Goal: Entertainment & Leisure: Consume media (video, audio)

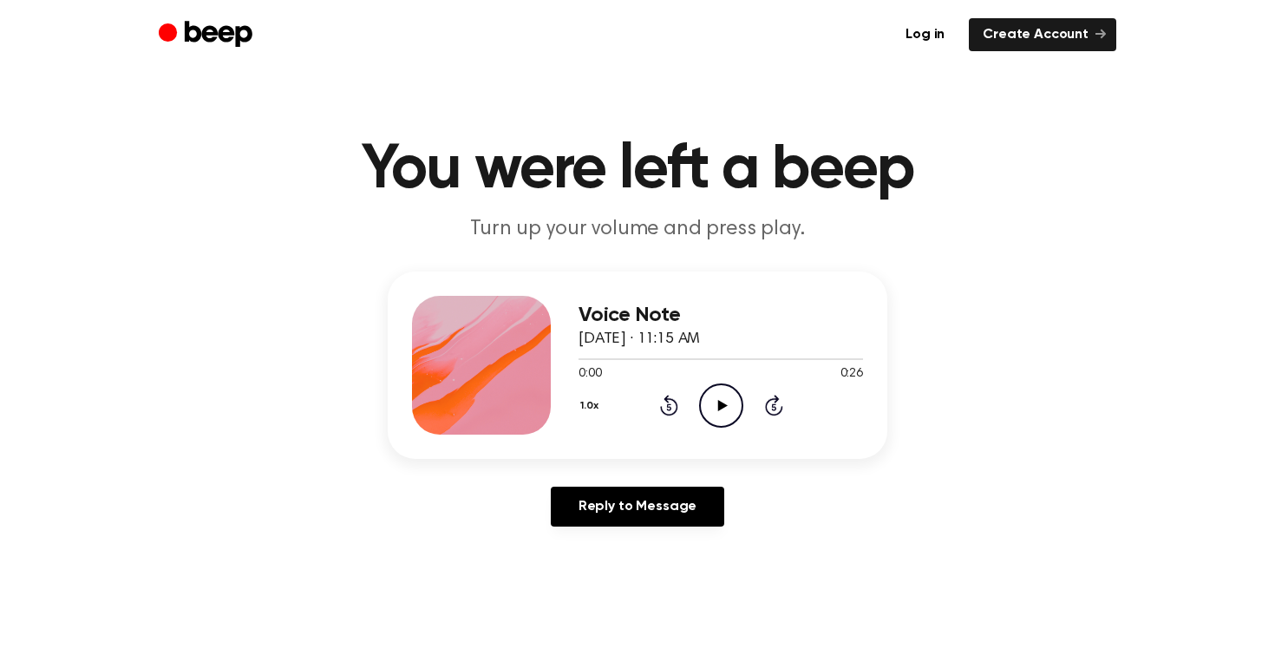
click at [682, 384] on div "1.0x Rewind 5 seconds Play Audio Skip 5 seconds" at bounding box center [720, 405] width 284 height 44
click at [702, 393] on icon "Play Audio" at bounding box center [721, 405] width 44 height 44
click at [705, 406] on icon "Pause Audio" at bounding box center [721, 405] width 44 height 44
click at [694, 413] on div "1.0x Rewind 5 seconds Play Audio Skip 5 seconds" at bounding box center [720, 405] width 284 height 44
click at [707, 402] on icon "Play Audio" at bounding box center [721, 405] width 44 height 44
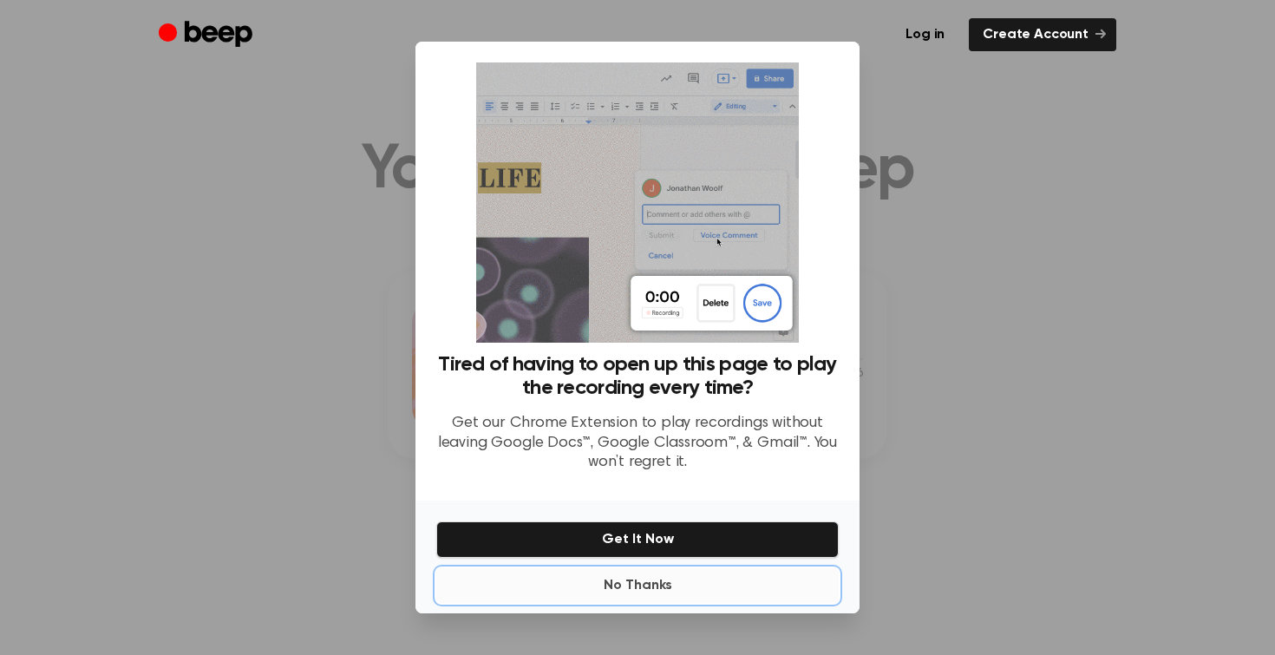
click at [670, 586] on button "No Thanks" at bounding box center [637, 585] width 402 height 35
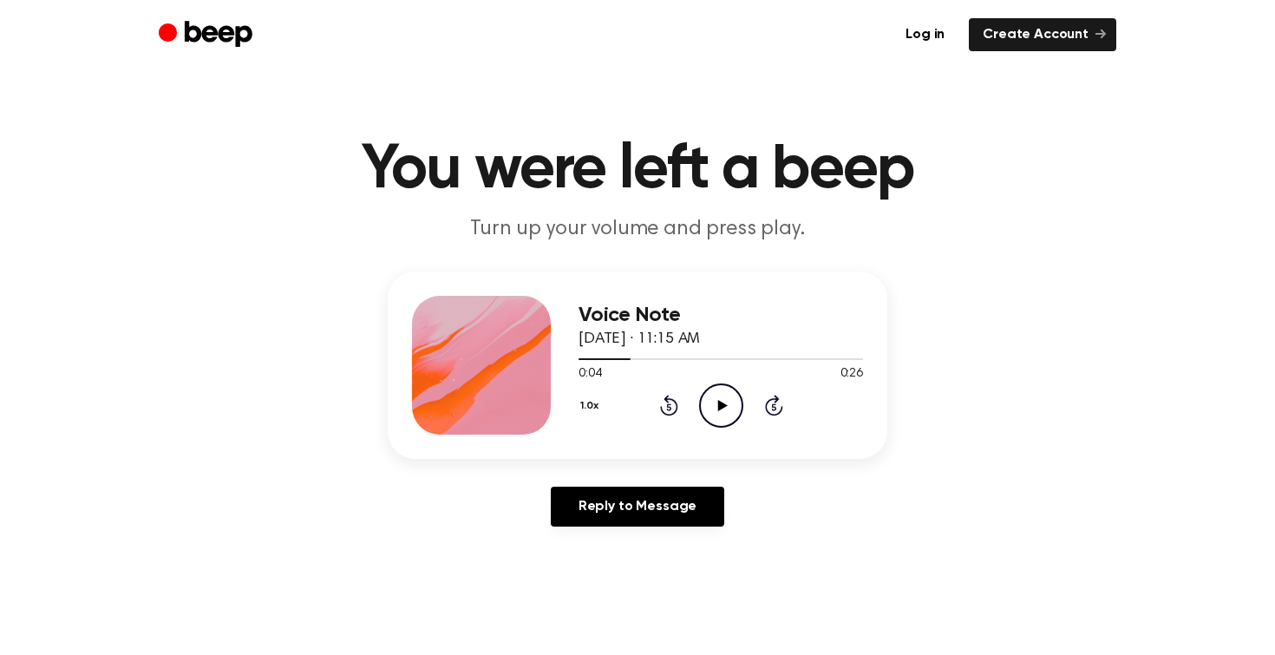
click at [706, 417] on icon "Play Audio" at bounding box center [721, 405] width 44 height 44
click at [706, 418] on icon "Pause Audio" at bounding box center [721, 405] width 44 height 44
click at [667, 399] on icon at bounding box center [669, 405] width 18 height 21
click at [640, 375] on div "0:00 0:26" at bounding box center [720, 374] width 284 height 18
click at [666, 408] on icon "Rewind 5 seconds" at bounding box center [668, 405] width 19 height 23
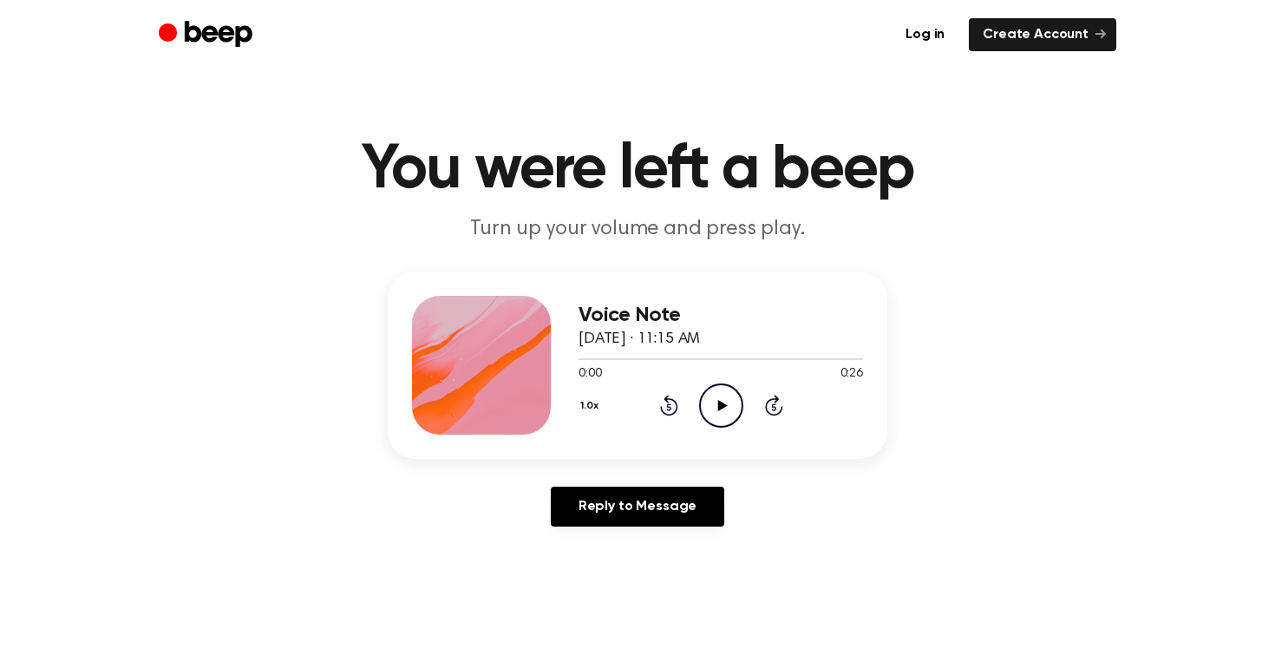
click at [717, 400] on icon at bounding box center [722, 405] width 10 height 11
click at [726, 404] on icon at bounding box center [722, 405] width 10 height 11
click at [705, 411] on icon "Play Audio" at bounding box center [721, 405] width 44 height 44
click at [705, 411] on icon "Pause Audio" at bounding box center [721, 405] width 44 height 44
click at [713, 388] on icon "Play Audio" at bounding box center [721, 405] width 44 height 44
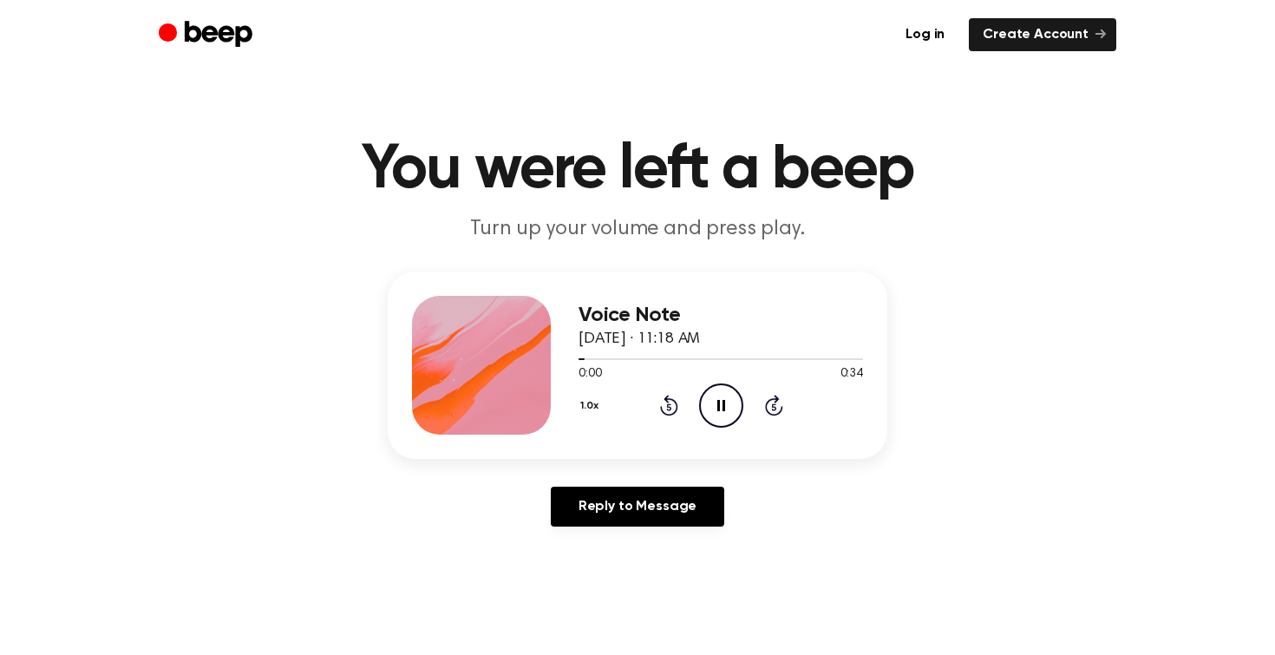
click at [713, 388] on icon "Pause Audio" at bounding box center [721, 405] width 44 height 44
click at [709, 388] on icon "Play Audio" at bounding box center [721, 405] width 44 height 44
click at [712, 388] on icon "Pause Audio" at bounding box center [721, 405] width 44 height 44
click at [712, 388] on icon "Play Audio" at bounding box center [721, 405] width 44 height 44
click at [733, 415] on icon "Play Audio" at bounding box center [721, 405] width 44 height 44
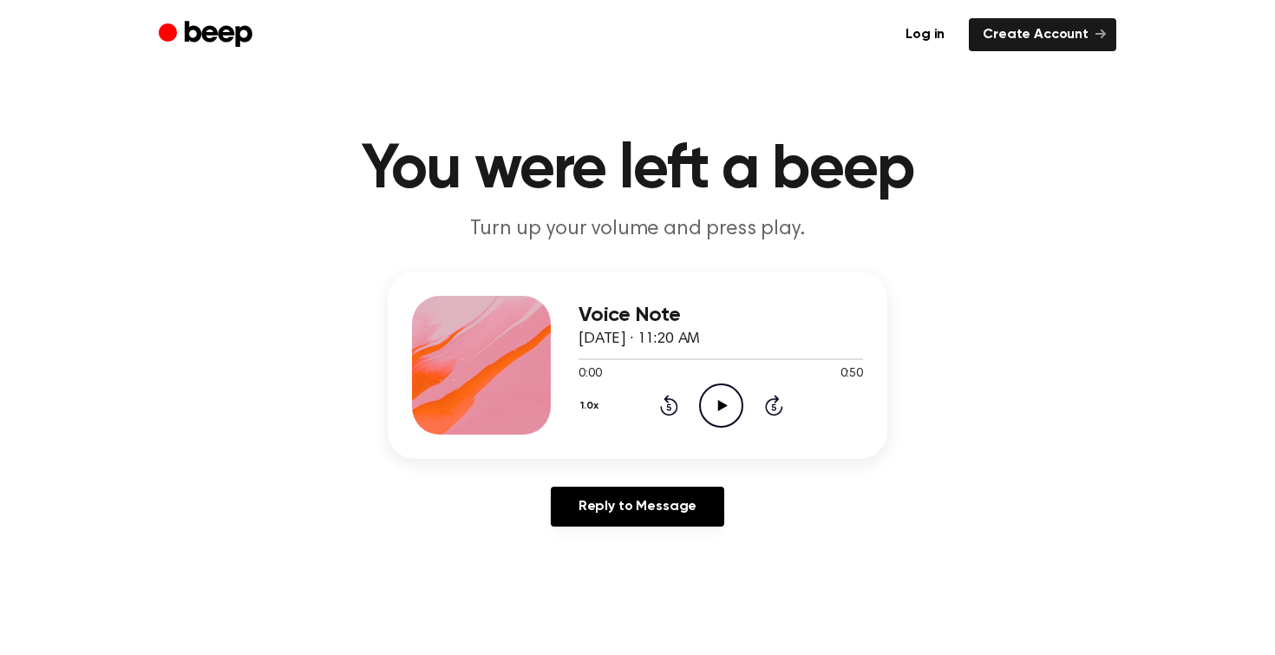
click at [747, 421] on div "1.0x Rewind 5 seconds Play Audio Skip 5 seconds" at bounding box center [720, 405] width 284 height 44
click at [730, 411] on icon "Play Audio" at bounding box center [721, 405] width 44 height 44
click at [710, 400] on icon "Play Audio" at bounding box center [721, 405] width 44 height 44
